Goal: Browse casually

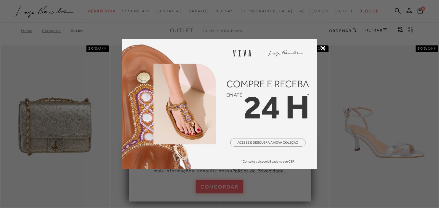
click at [264, 140] on img at bounding box center [219, 104] width 195 height 130
click at [325, 49] on icon at bounding box center [323, 48] width 5 height 5
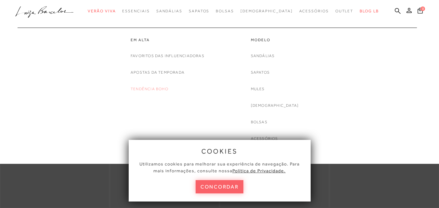
click at [148, 87] on link "Tendência Boho" at bounding box center [150, 89] width 38 height 7
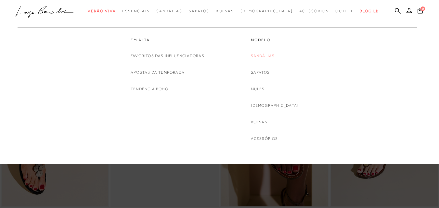
click at [271, 54] on link "Sandálias" at bounding box center [263, 56] width 24 height 7
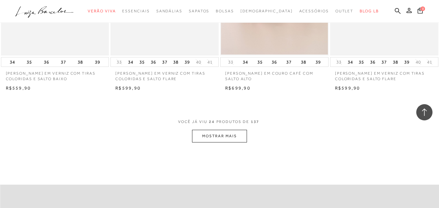
scroll to position [1203, 0]
click at [223, 135] on button "MOSTRAR MAIS" at bounding box center [219, 135] width 55 height 13
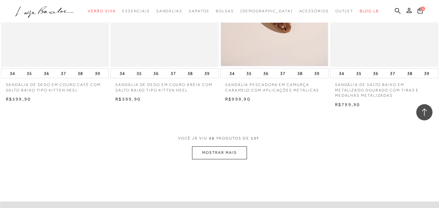
scroll to position [2438, 0]
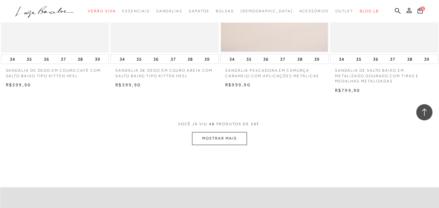
click at [220, 134] on button "MOSTRAR MAIS" at bounding box center [219, 138] width 55 height 13
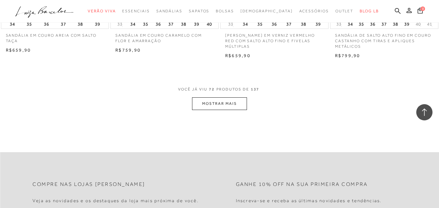
scroll to position [3739, 0]
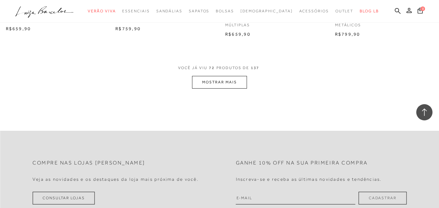
click at [217, 86] on button "MOSTRAR MAIS" at bounding box center [219, 82] width 55 height 13
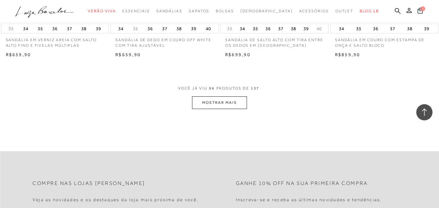
scroll to position [4974, 0]
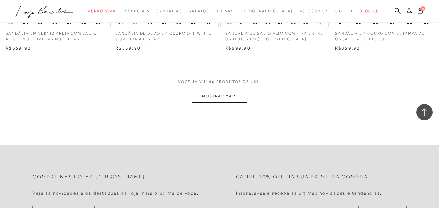
click at [226, 97] on button "MOSTRAR MAIS" at bounding box center [219, 96] width 55 height 13
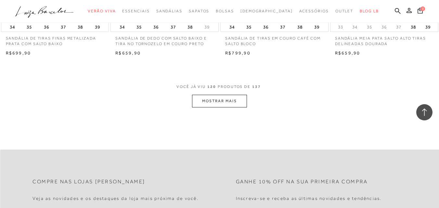
scroll to position [6210, 0]
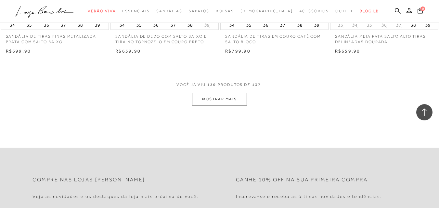
click at [220, 97] on button "MOSTRAR MAIS" at bounding box center [219, 99] width 55 height 13
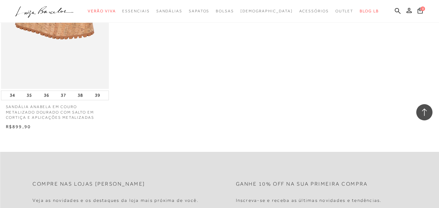
scroll to position [7120, 0]
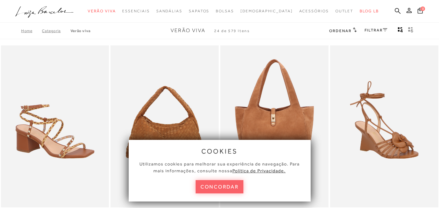
click at [222, 187] on button "concordar" at bounding box center [220, 186] width 48 height 13
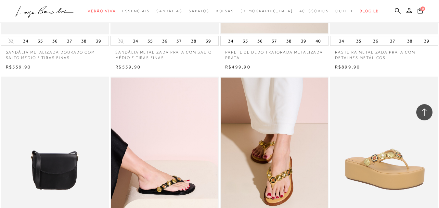
scroll to position [1138, 0]
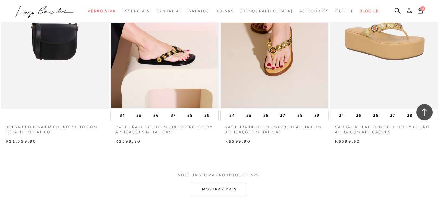
click at [241, 193] on button "MOSTRAR MAIS" at bounding box center [219, 189] width 55 height 13
